Goal: Task Accomplishment & Management: Use online tool/utility

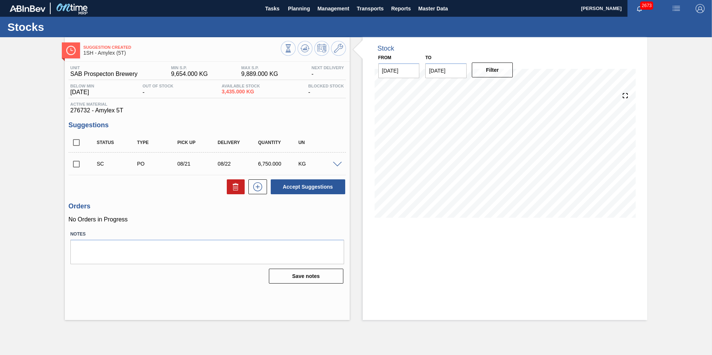
click at [335, 168] on div "SC PO 08/21 08/22 6,750.000 KG" at bounding box center [206, 163] width 277 height 19
click at [77, 163] on input "checkbox" at bounding box center [76, 164] width 16 height 16
click at [317, 189] on button "Accept Suggestions" at bounding box center [308, 186] width 74 height 15
checkbox input "false"
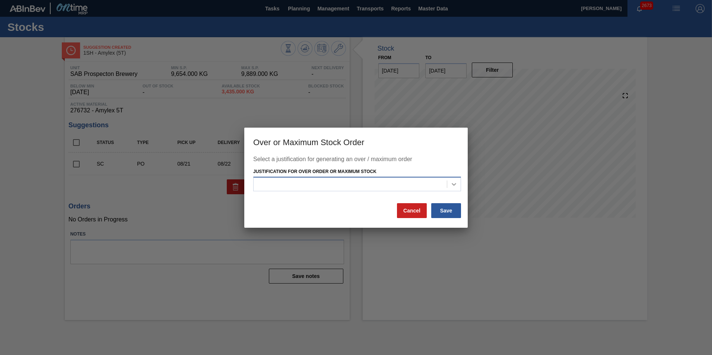
click at [453, 186] on icon at bounding box center [453, 184] width 7 height 7
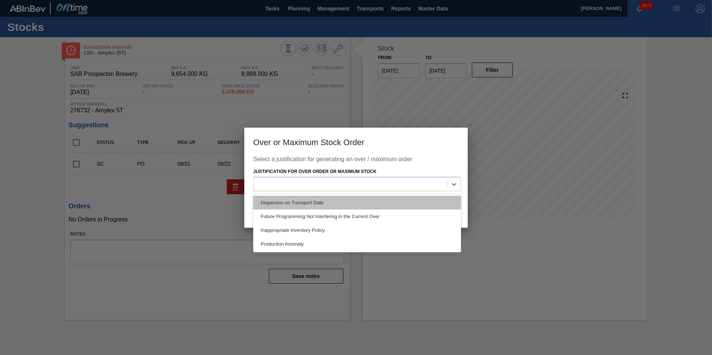
click at [370, 204] on div "Dispersion on Transport Date" at bounding box center [357, 203] width 208 height 14
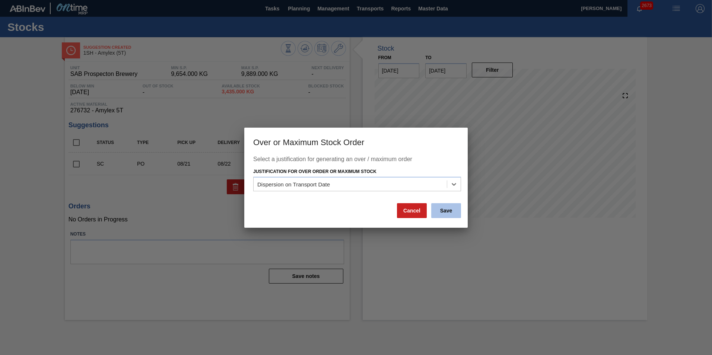
click at [441, 206] on button "Save" at bounding box center [446, 210] width 30 height 15
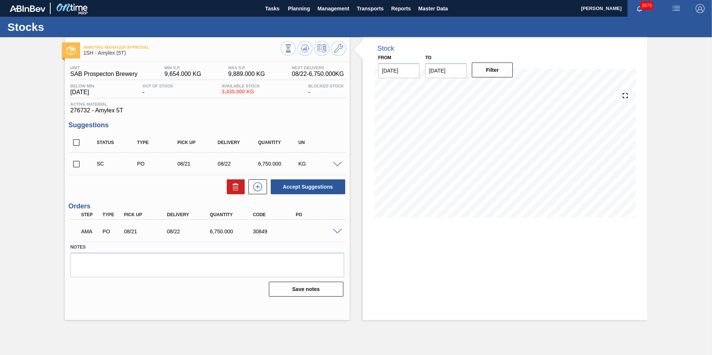
click at [336, 231] on span at bounding box center [337, 232] width 9 height 6
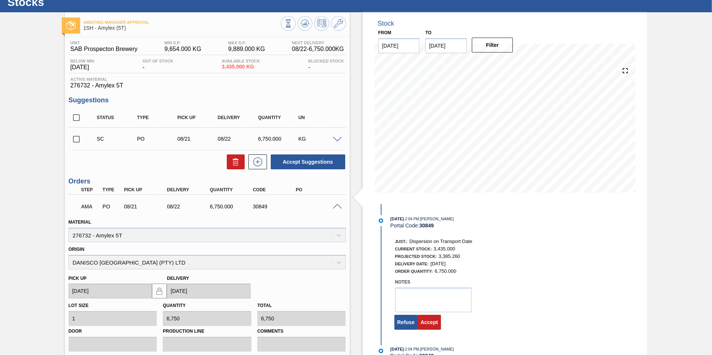
scroll to position [37, 0]
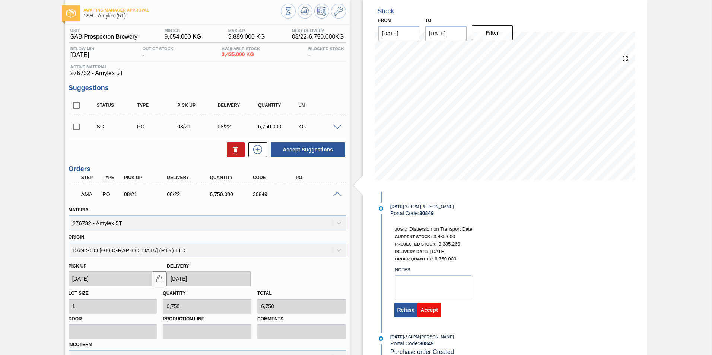
click at [436, 306] on button "Accept" at bounding box center [428, 310] width 23 height 15
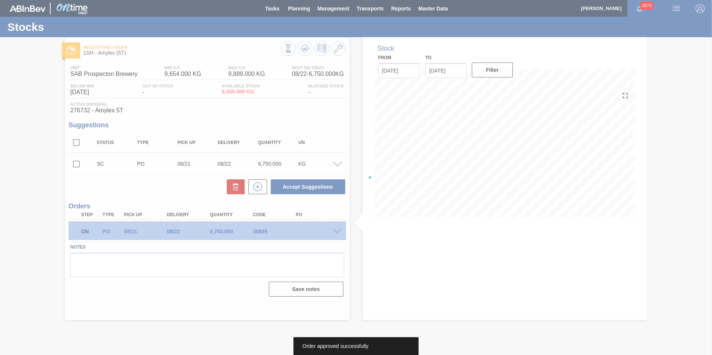
scroll to position [0, 0]
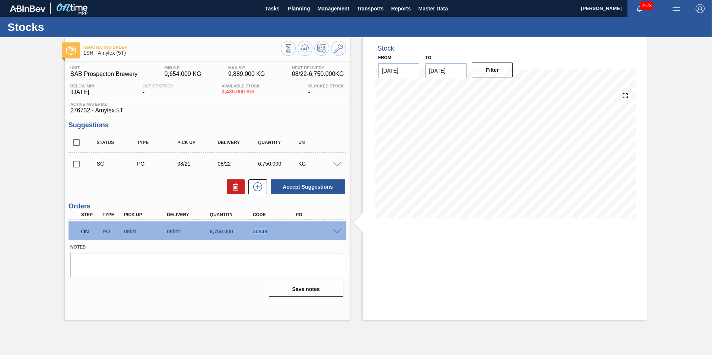
drag, startPoint x: 252, startPoint y: 231, endPoint x: 269, endPoint y: 232, distance: 16.8
click at [269, 232] on div "30849" at bounding box center [275, 232] width 48 height 6
copy div "30849"
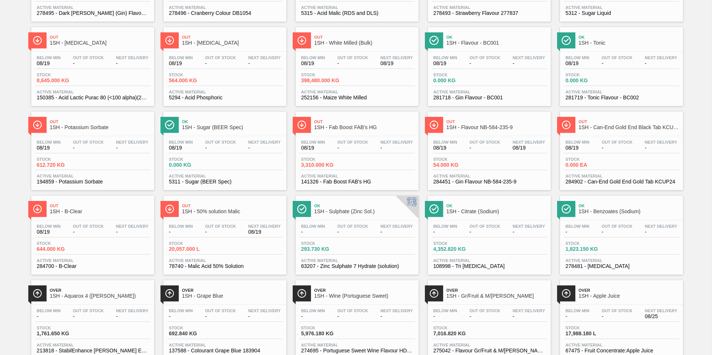
scroll to position [372, 0]
